Goal: Information Seeking & Learning: Learn about a topic

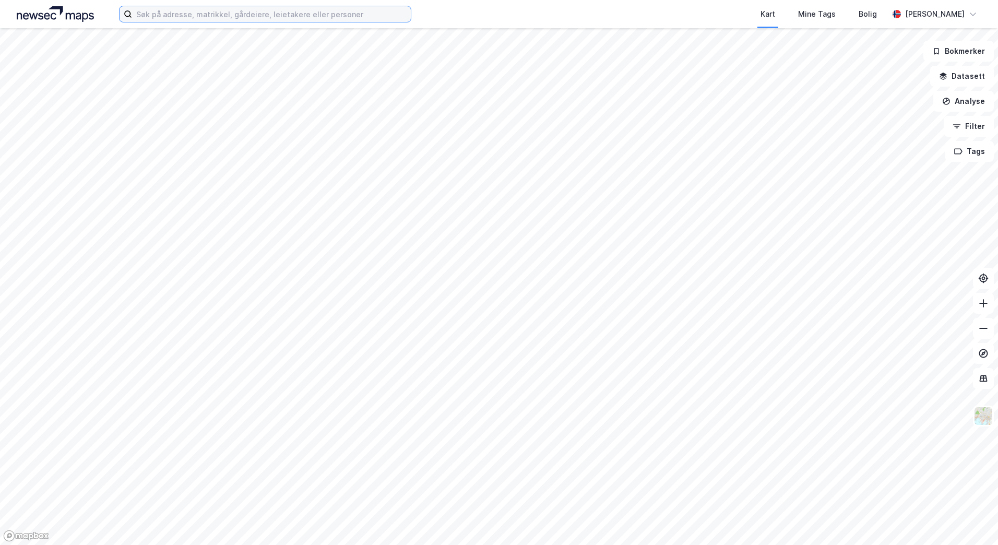
click at [218, 17] on input at bounding box center [271, 14] width 279 height 16
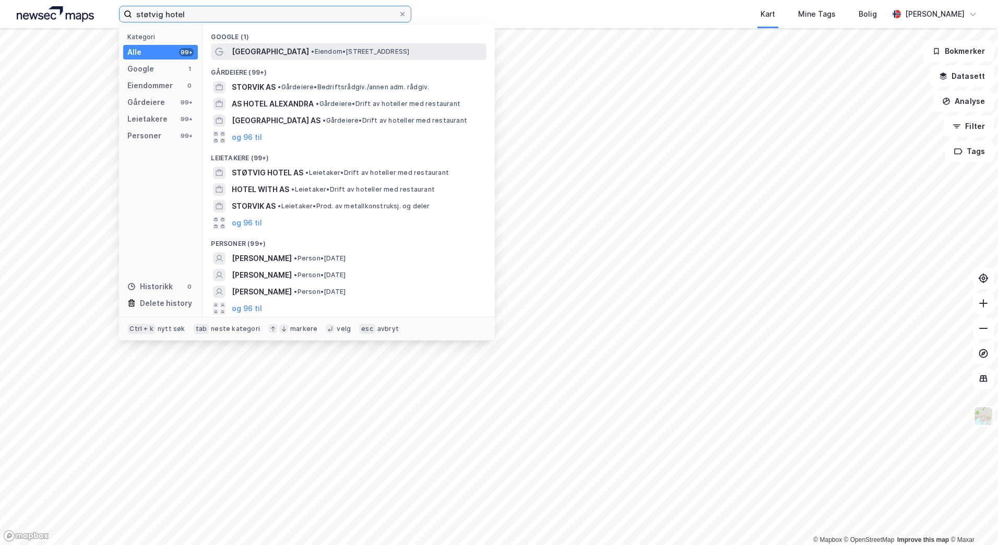
type input "støtvig hotel"
click at [248, 52] on span "[GEOGRAPHIC_DATA]" at bounding box center [270, 51] width 77 height 13
